Goal: Find contact information: Find contact information

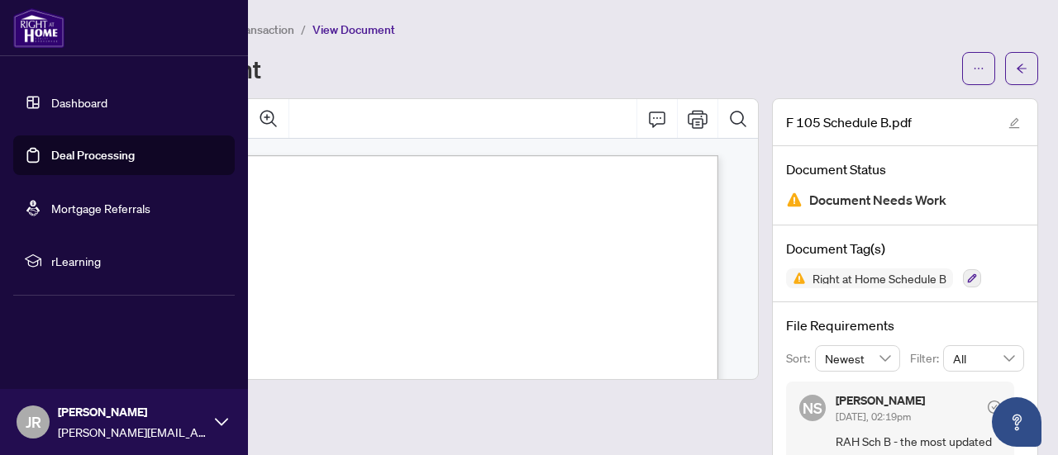
click at [102, 110] on link "Dashboard" at bounding box center [79, 102] width 56 height 15
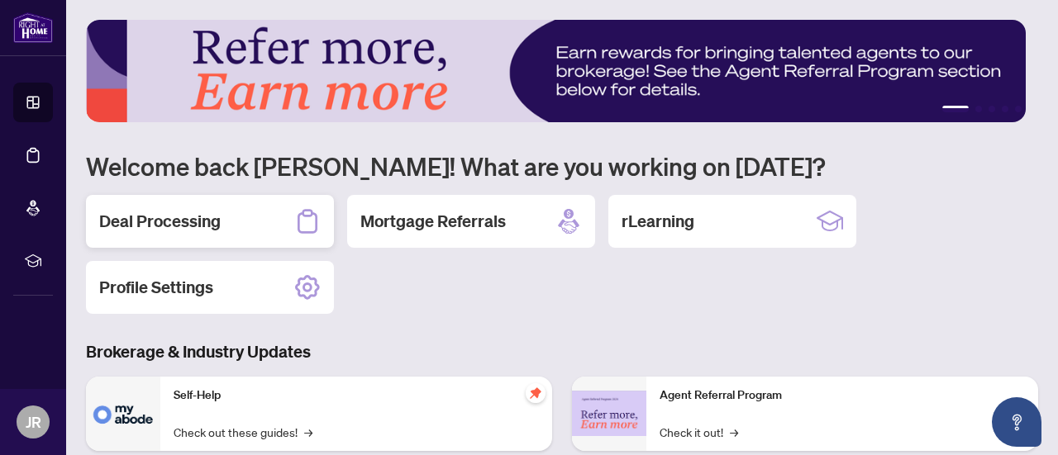
click at [259, 219] on div "Deal Processing" at bounding box center [210, 221] width 248 height 53
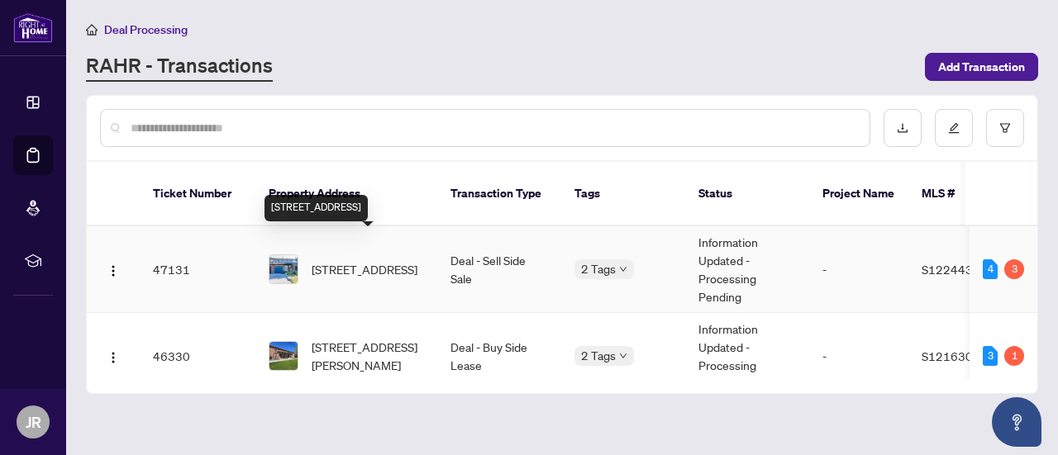
click at [315, 260] on span "[STREET_ADDRESS]" at bounding box center [365, 269] width 106 height 18
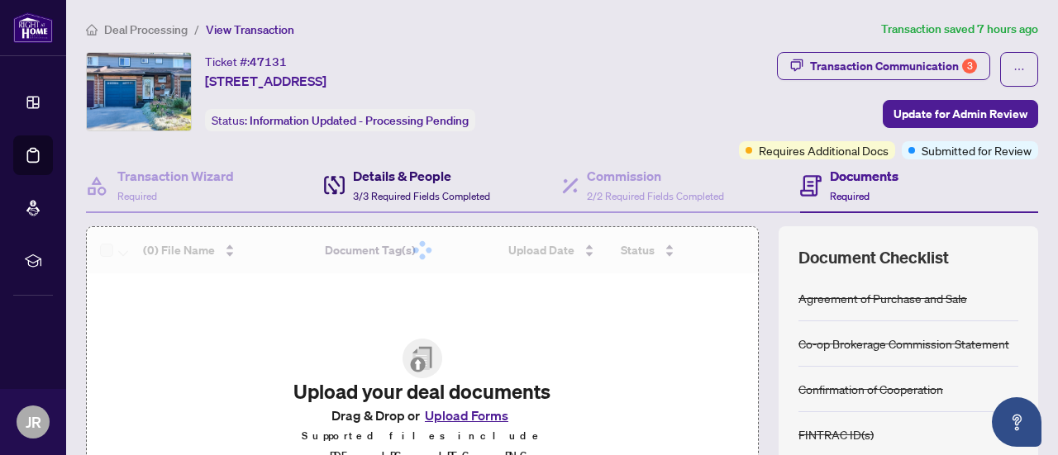
click at [391, 171] on h4 "Details & People" at bounding box center [421, 176] width 137 height 20
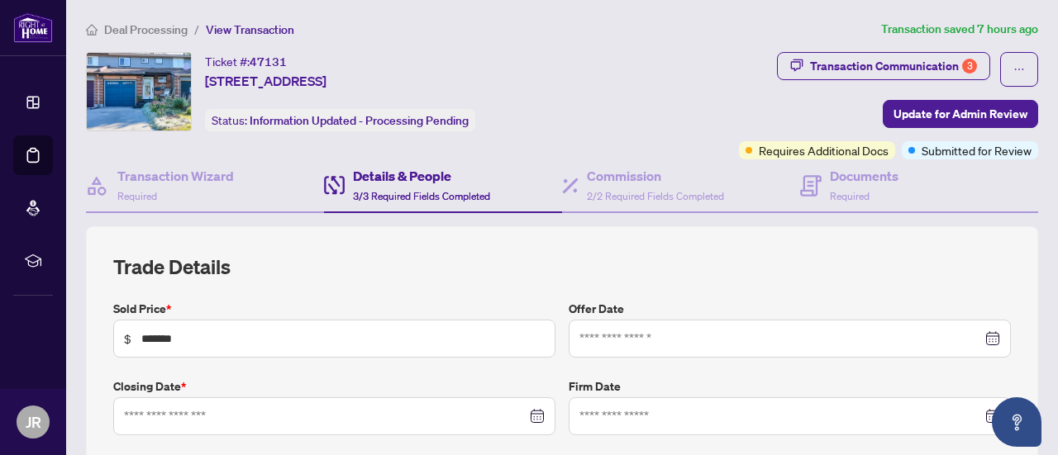
type input "**********"
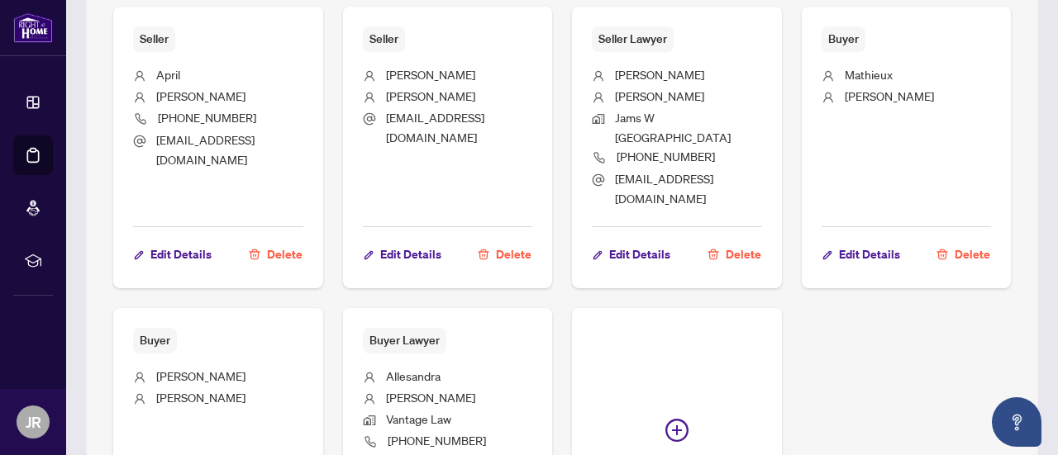
scroll to position [1334, 0]
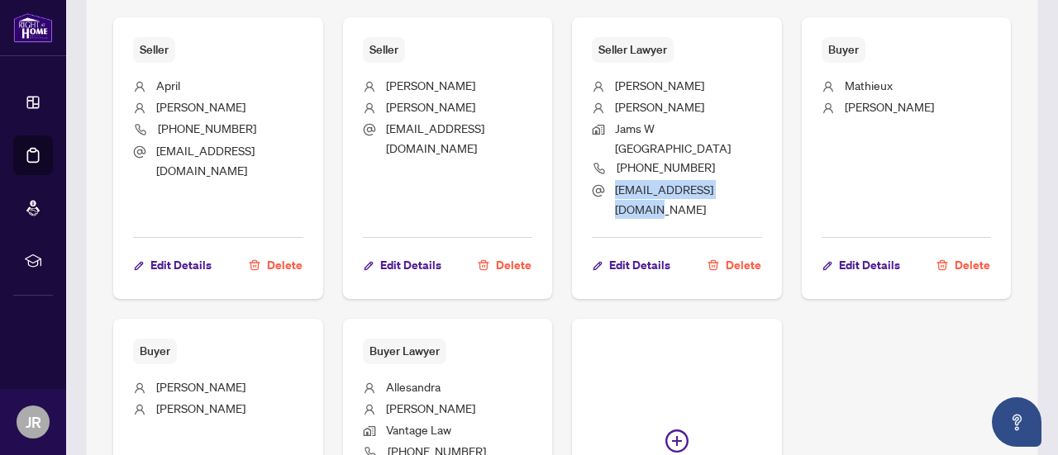
drag, startPoint x: 886, startPoint y: 161, endPoint x: 760, endPoint y: 157, distance: 125.7
click at [760, 180] on li "[EMAIL_ADDRESS][DOMAIN_NAME]" at bounding box center [677, 199] width 170 height 39
copy span "[EMAIL_ADDRESS][DOMAIN_NAME]"
drag, startPoint x: 859, startPoint y: 142, endPoint x: 762, endPoint y: 138, distance: 97.6
click at [762, 158] on li "[PHONE_NUMBER]" at bounding box center [677, 169] width 170 height 22
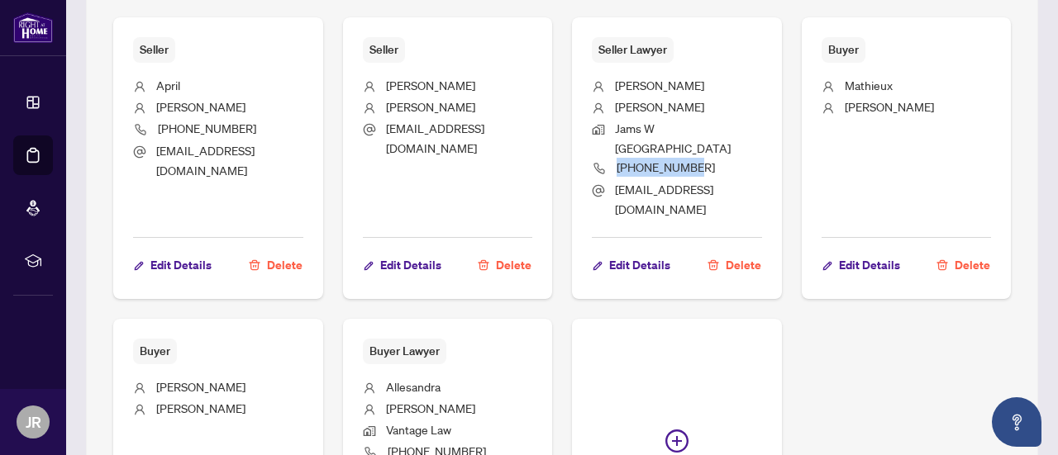
copy span "[PHONE_NUMBER]"
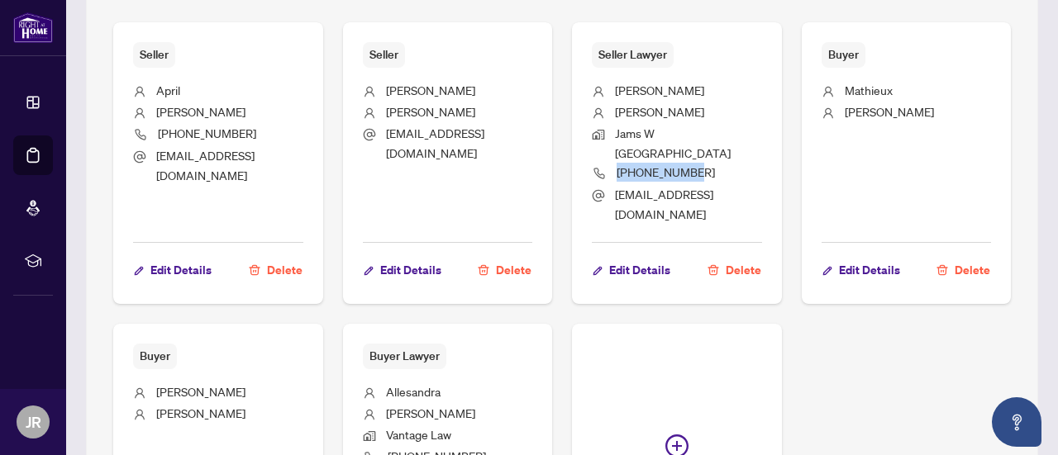
scroll to position [1303, 0]
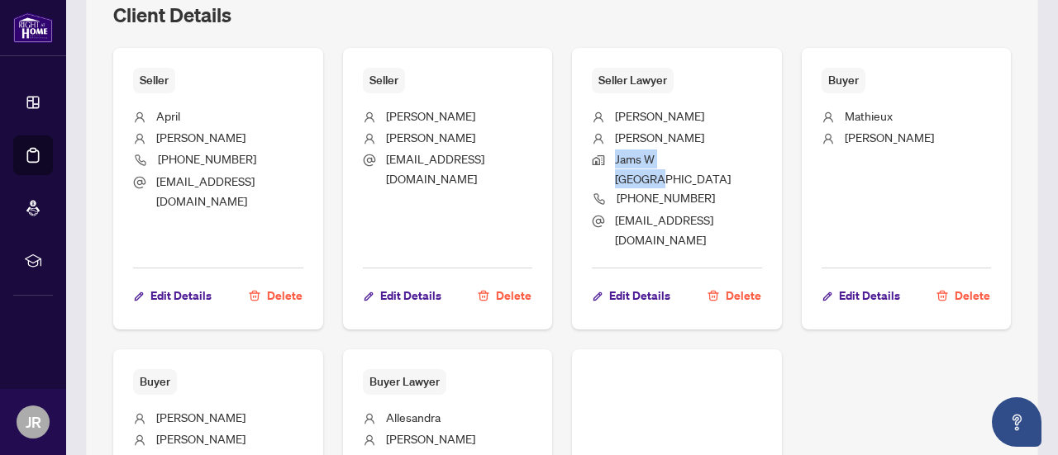
drag, startPoint x: 759, startPoint y: 151, endPoint x: 856, endPoint y: 150, distance: 96.7
click at [762, 150] on li "Jams W [GEOGRAPHIC_DATA]" at bounding box center [677, 169] width 170 height 39
copy span "Jams W [GEOGRAPHIC_DATA]"
